Goal: Information Seeking & Learning: Learn about a topic

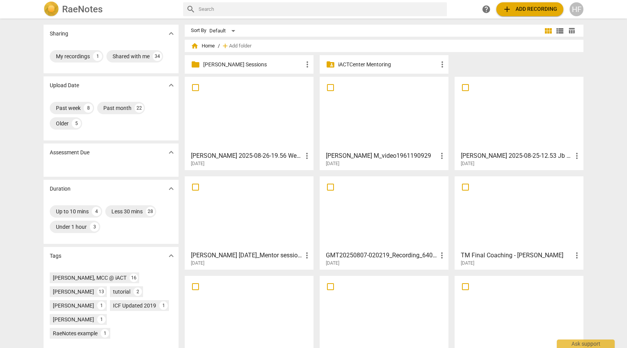
click at [235, 66] on p "[PERSON_NAME] Sessions" at bounding box center [252, 65] width 99 height 8
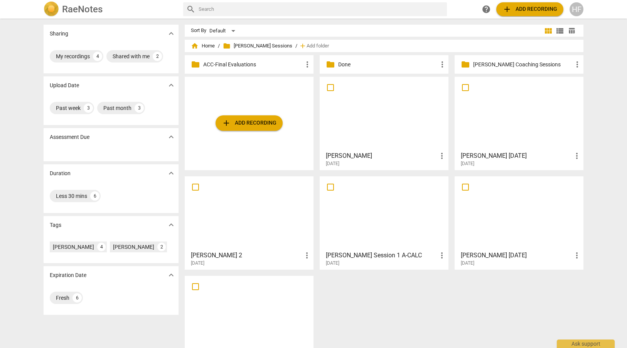
click at [509, 248] on div "[PERSON_NAME] [DATE] more_vert [DATE]" at bounding box center [519, 256] width 124 height 19
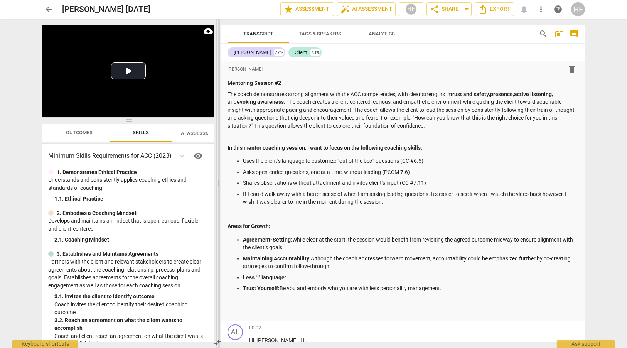
drag, startPoint x: 313, startPoint y: 180, endPoint x: 217, endPoint y: 179, distance: 96.7
click at [217, 179] on span at bounding box center [217, 182] width 5 height 329
click at [250, 211] on p at bounding box center [403, 215] width 352 height 8
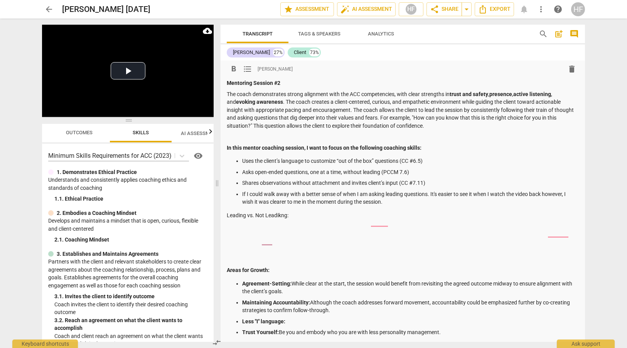
click at [276, 215] on p "Leading vs. Not Leadikng:" at bounding box center [403, 215] width 352 height 8
click at [283, 217] on div "Mentoring Session #2 The coach demonstrates strong alignment with the ACC compe…" at bounding box center [403, 219] width 352 height 281
click at [278, 215] on p "Leading vs. Not Leadikng:" at bounding box center [403, 215] width 352 height 8
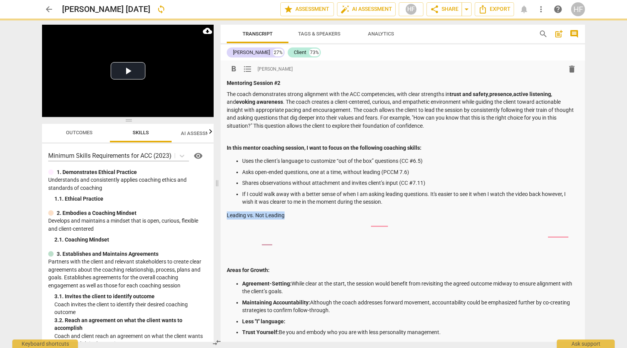
drag, startPoint x: 287, startPoint y: 214, endPoint x: 222, endPoint y: 214, distance: 64.4
click at [222, 214] on div "format_bold format_list_bulleted [PERSON_NAME] delete Mentoring Session #2 The …" at bounding box center [402, 213] width 364 height 304
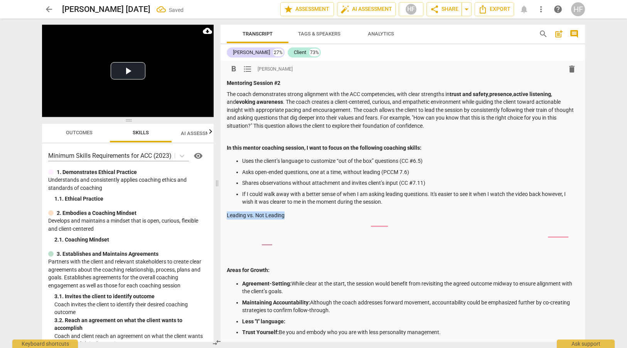
click at [234, 70] on span "format_bold" at bounding box center [233, 68] width 9 height 9
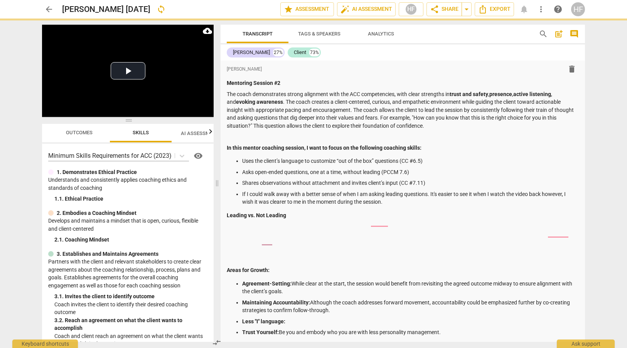
click at [225, 211] on div "format_bold format_list_bulleted [PERSON_NAME] delete Mentoring Session #2 The …" at bounding box center [402, 213] width 364 height 304
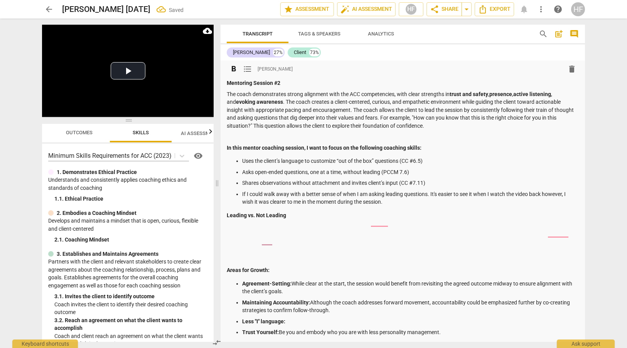
click at [227, 213] on strong "Leading vs. Not Leading" at bounding box center [256, 215] width 59 height 6
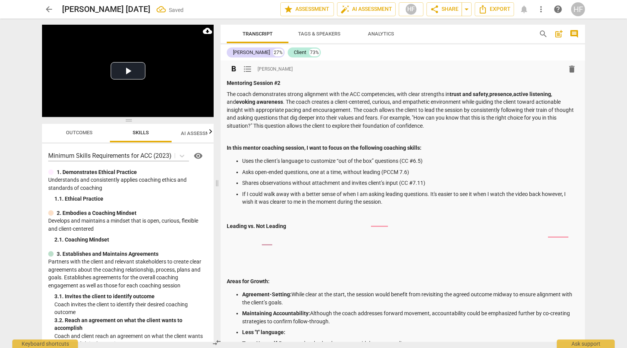
click at [242, 236] on p at bounding box center [403, 237] width 352 height 8
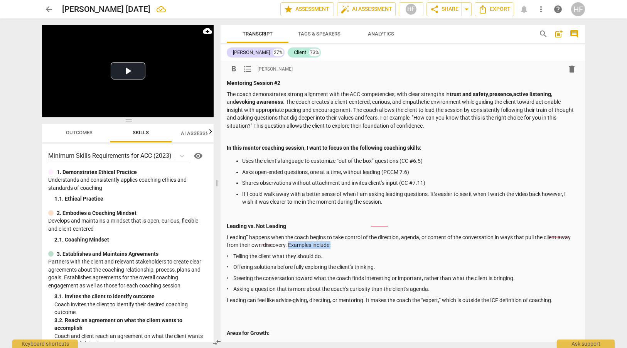
drag, startPoint x: 289, startPoint y: 241, endPoint x: 335, endPoint y: 243, distance: 46.3
click at [335, 243] on p "Leading” happens when the coach begins to take control of the direction, agenda…" at bounding box center [403, 241] width 352 height 16
click at [232, 70] on span "format_bold" at bounding box center [233, 68] width 9 height 9
click at [233, 311] on div "Mentoring Session #2 The coach demonstrates strong alignment with the ACC compe…" at bounding box center [403, 251] width 352 height 344
click at [231, 311] on div "Mentoring Session #2 The coach demonstrates strong alignment with the ACC compe…" at bounding box center [403, 251] width 352 height 344
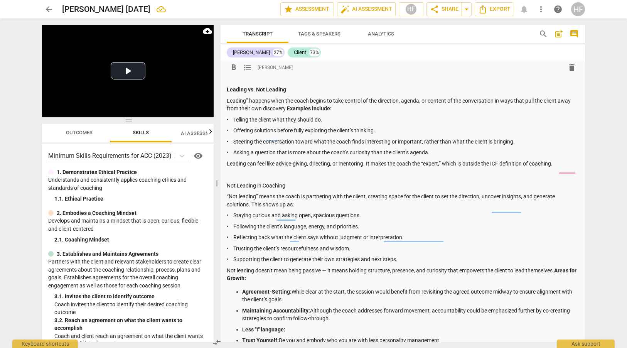
scroll to position [138, 0]
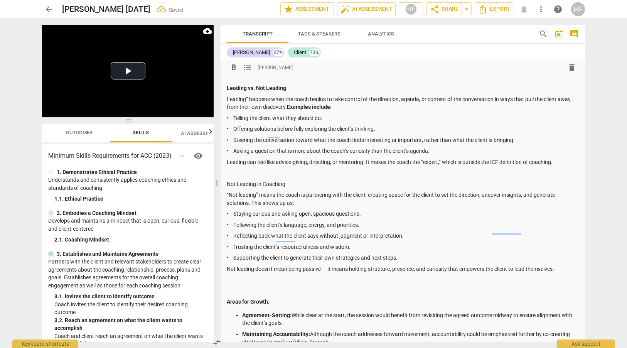
click at [248, 96] on p "Leading” happens when the coach begins to take control of the direction, agenda…" at bounding box center [403, 103] width 352 height 16
drag, startPoint x: 296, startPoint y: 197, endPoint x: 253, endPoint y: 198, distance: 43.2
click at [253, 198] on p "“Not leading” means the coach is partnering with the client, creating space for…" at bounding box center [403, 199] width 352 height 16
drag, startPoint x: 251, startPoint y: 199, endPoint x: 299, endPoint y: 201, distance: 48.2
click at [299, 200] on p "“Not leading” means the coach is partnering with the client, creating space for…" at bounding box center [403, 199] width 352 height 16
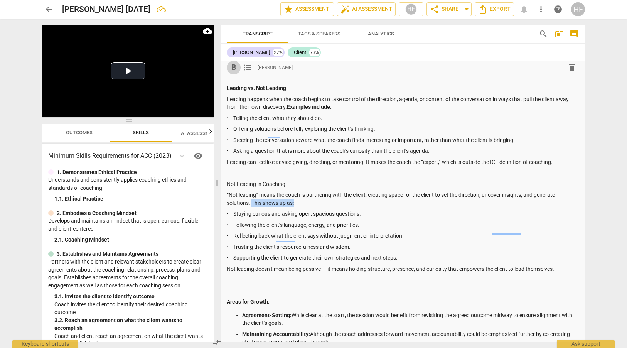
click at [231, 66] on span "format_bold" at bounding box center [233, 67] width 9 height 9
click at [250, 171] on p at bounding box center [403, 173] width 352 height 8
drag, startPoint x: 494, startPoint y: 156, endPoint x: 562, endPoint y: 156, distance: 68.2
click at [562, 158] on p "Leading can feel like advice-giving, directing, or mentoring. It makes the coac…" at bounding box center [403, 162] width 352 height 8
click at [237, 67] on span "format_bold" at bounding box center [233, 67] width 9 height 9
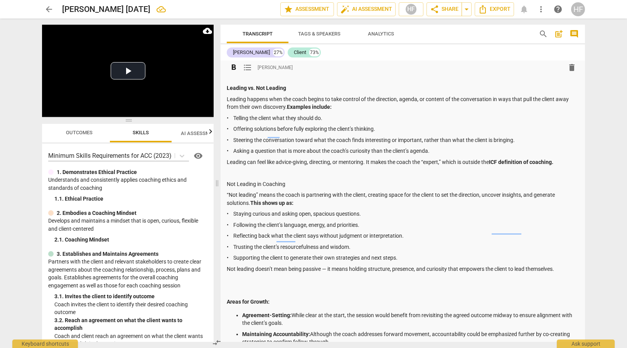
click at [303, 193] on p "“Not leading” means the coach is partnering with the client, creating space for…" at bounding box center [403, 199] width 352 height 16
drag, startPoint x: 298, startPoint y: 180, endPoint x: 226, endPoint y: 181, distance: 71.7
click at [226, 181] on div "format_bold format_list_bulleted [PERSON_NAME] delete Mentoring Session #2 The …" at bounding box center [402, 160] width 364 height 474
click at [234, 67] on span "format_bold" at bounding box center [233, 67] width 9 height 9
drag, startPoint x: 245, startPoint y: 96, endPoint x: 223, endPoint y: 98, distance: 22.4
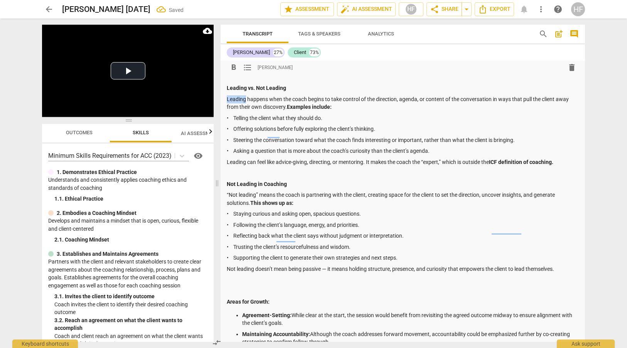
click at [224, 97] on div "format_bold format_list_bulleted [PERSON_NAME] delete Mentoring Session #2 The …" at bounding box center [402, 160] width 364 height 474
click at [234, 67] on span "format_bold" at bounding box center [233, 67] width 9 height 9
drag, startPoint x: 524, startPoint y: 137, endPoint x: 233, endPoint y: 136, distance: 291.3
click at [232, 136] on p "• Steering the conversation toward what the coach finds interesting or importan…" at bounding box center [403, 140] width 352 height 8
click at [235, 71] on span "format_bold" at bounding box center [233, 67] width 9 height 9
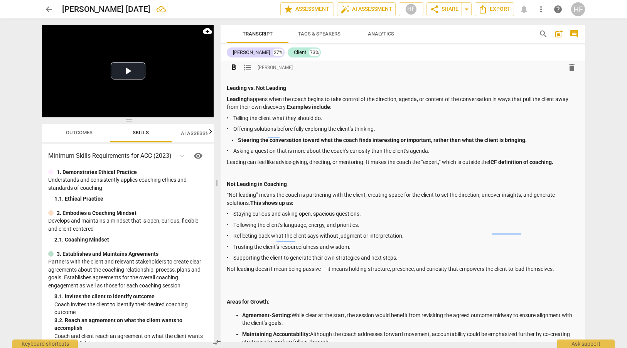
click at [265, 181] on strong "Not Leading in Coaching" at bounding box center [257, 184] width 60 height 6
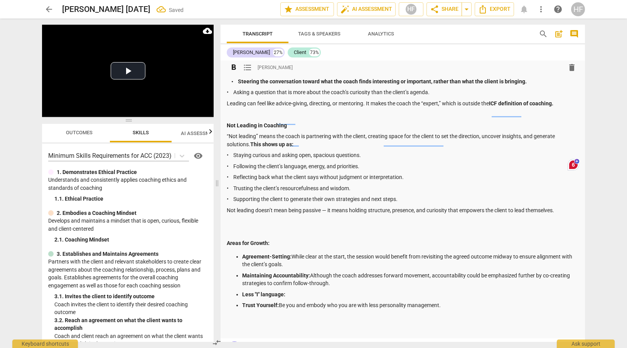
scroll to position [197, 0]
click at [243, 217] on p at bounding box center [403, 221] width 352 height 8
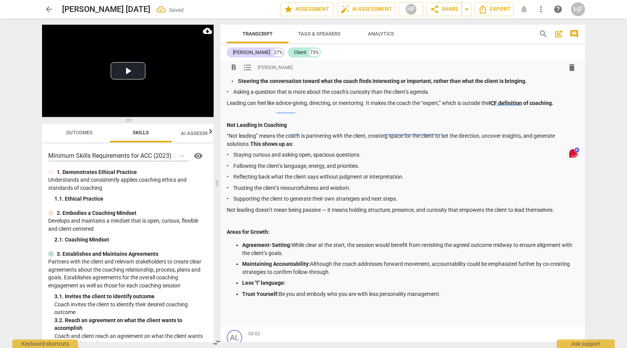
click at [260, 314] on p at bounding box center [403, 318] width 352 height 8
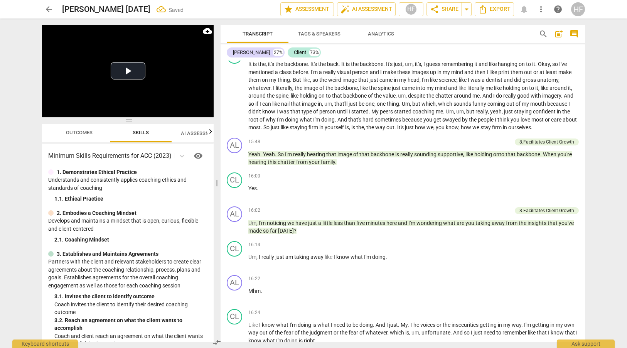
scroll to position [2478, 0]
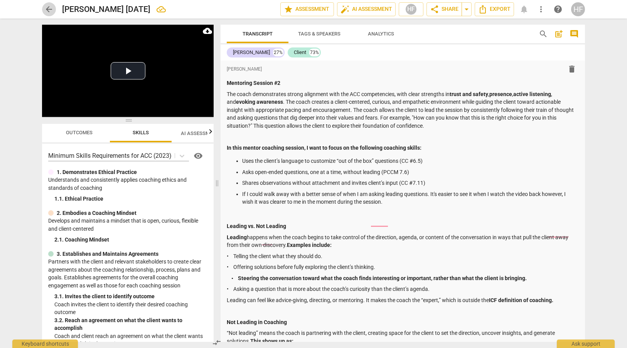
click at [49, 7] on span "arrow_back" at bounding box center [48, 9] width 9 height 9
